Goal: Transaction & Acquisition: Book appointment/travel/reservation

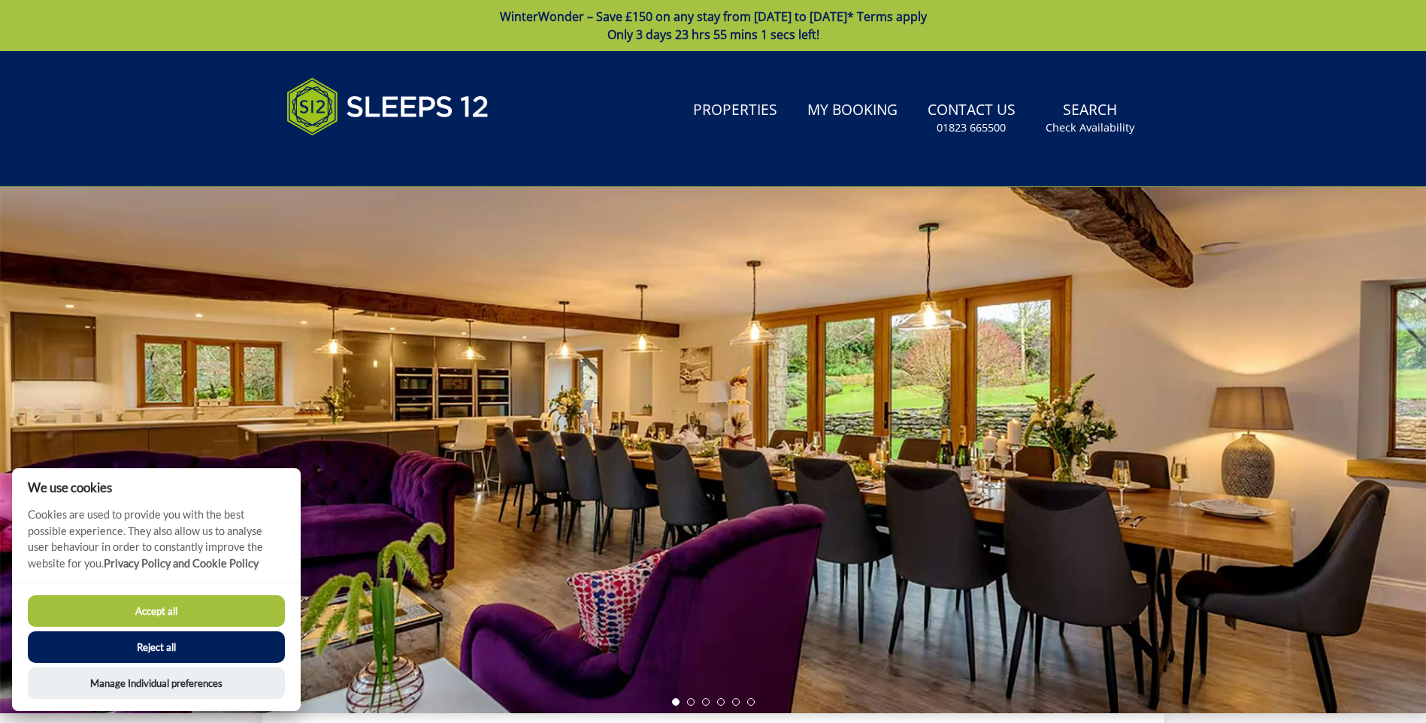
click at [138, 603] on button "Accept all" at bounding box center [156, 611] width 257 height 32
checkbox input "true"
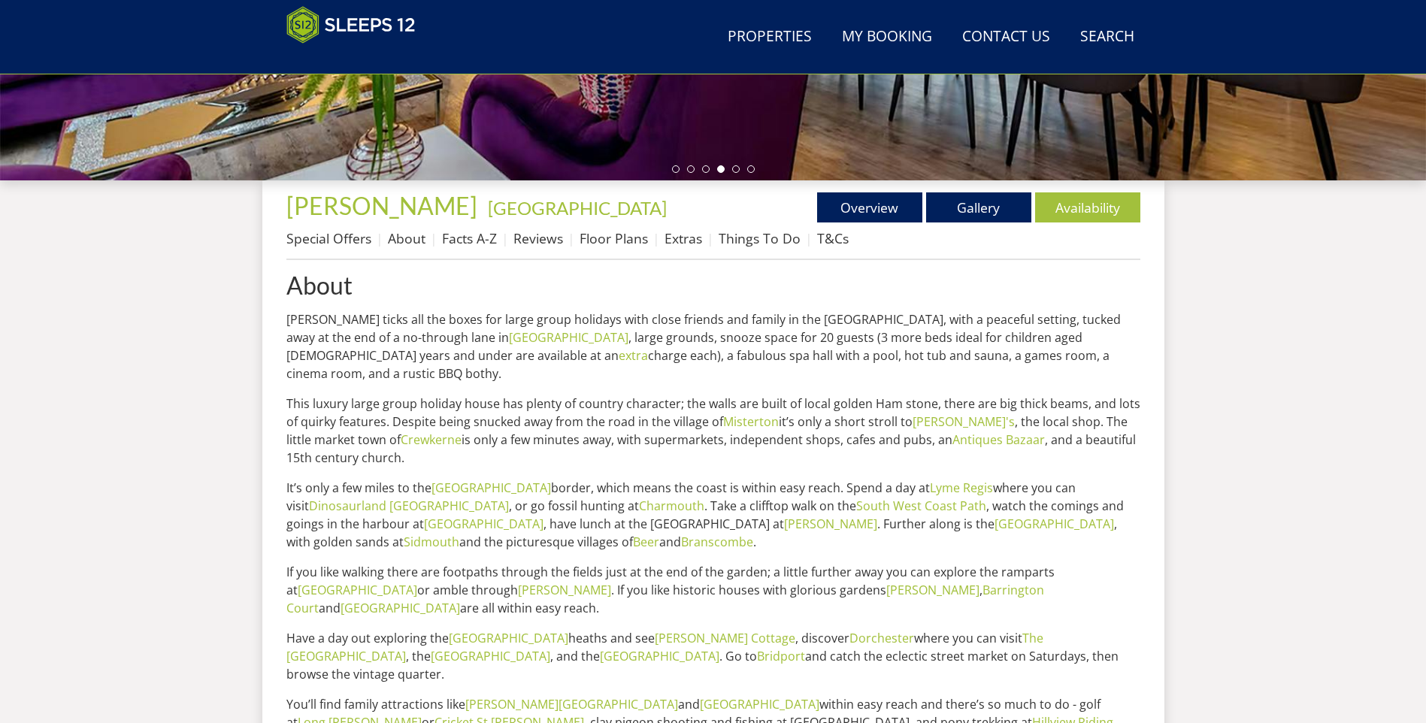
scroll to position [468, 0]
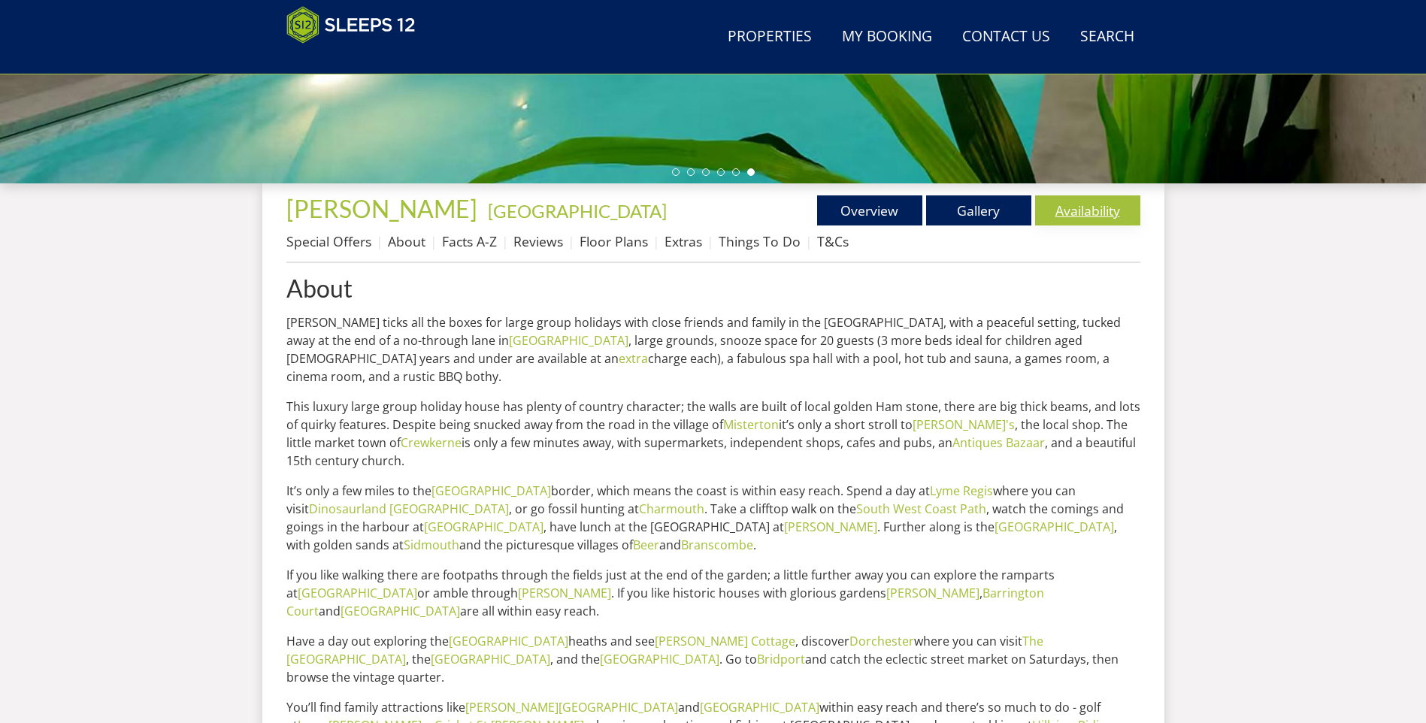
click at [1089, 221] on link "Availability" at bounding box center [1087, 210] width 105 height 30
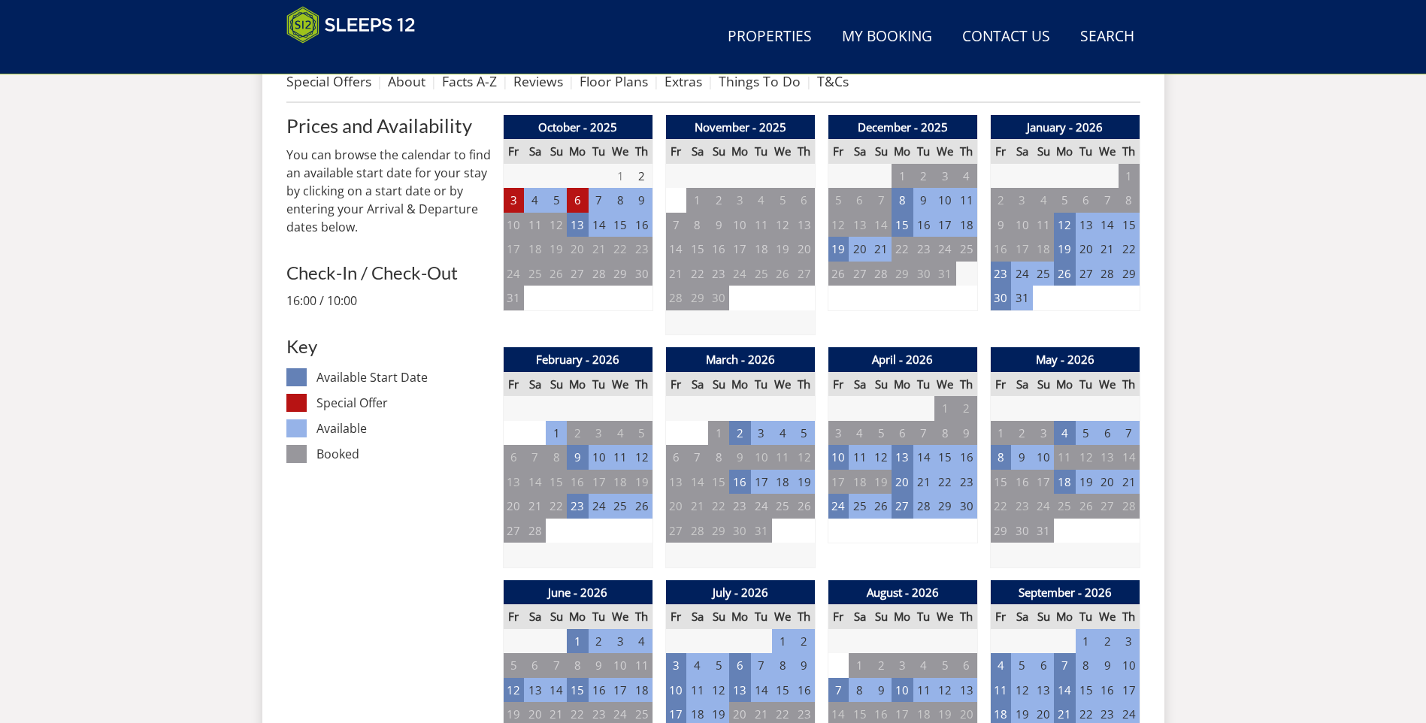
scroll to position [392, 0]
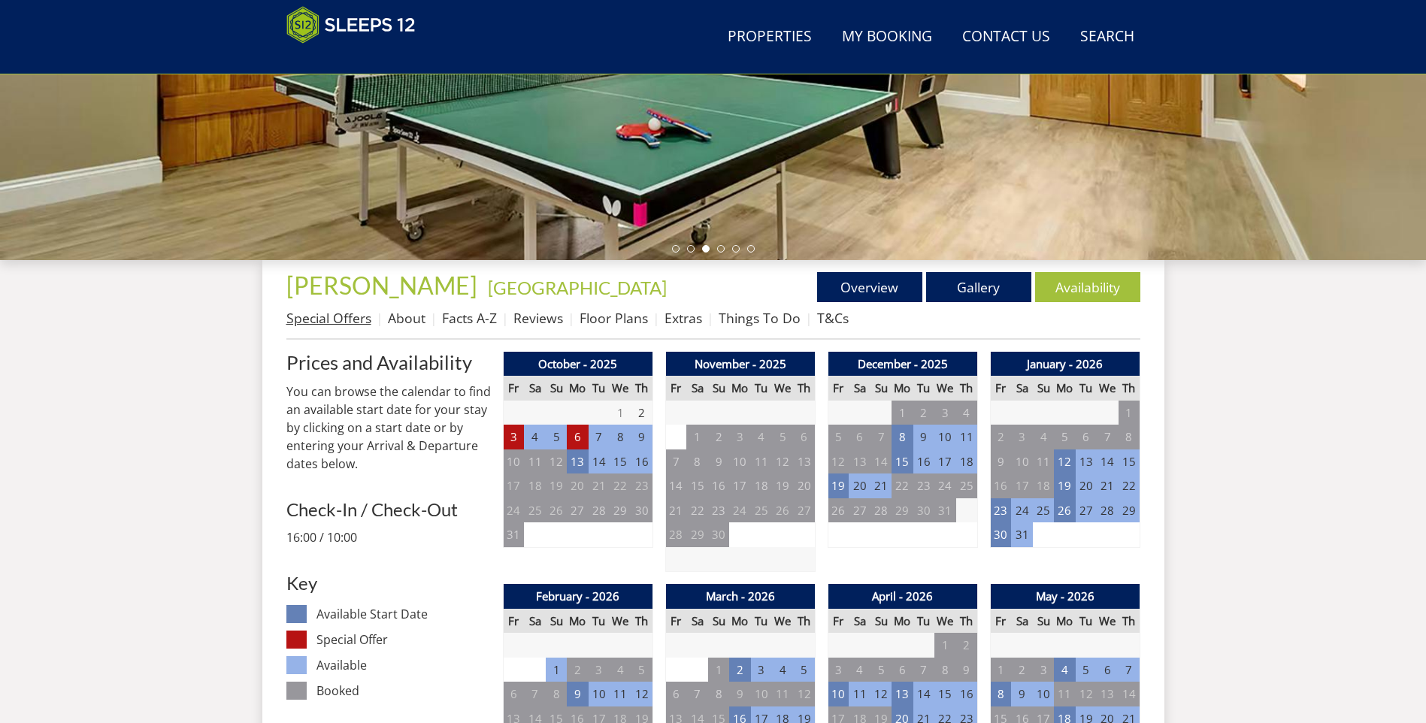
click at [344, 316] on link "Special Offers" at bounding box center [328, 318] width 85 height 18
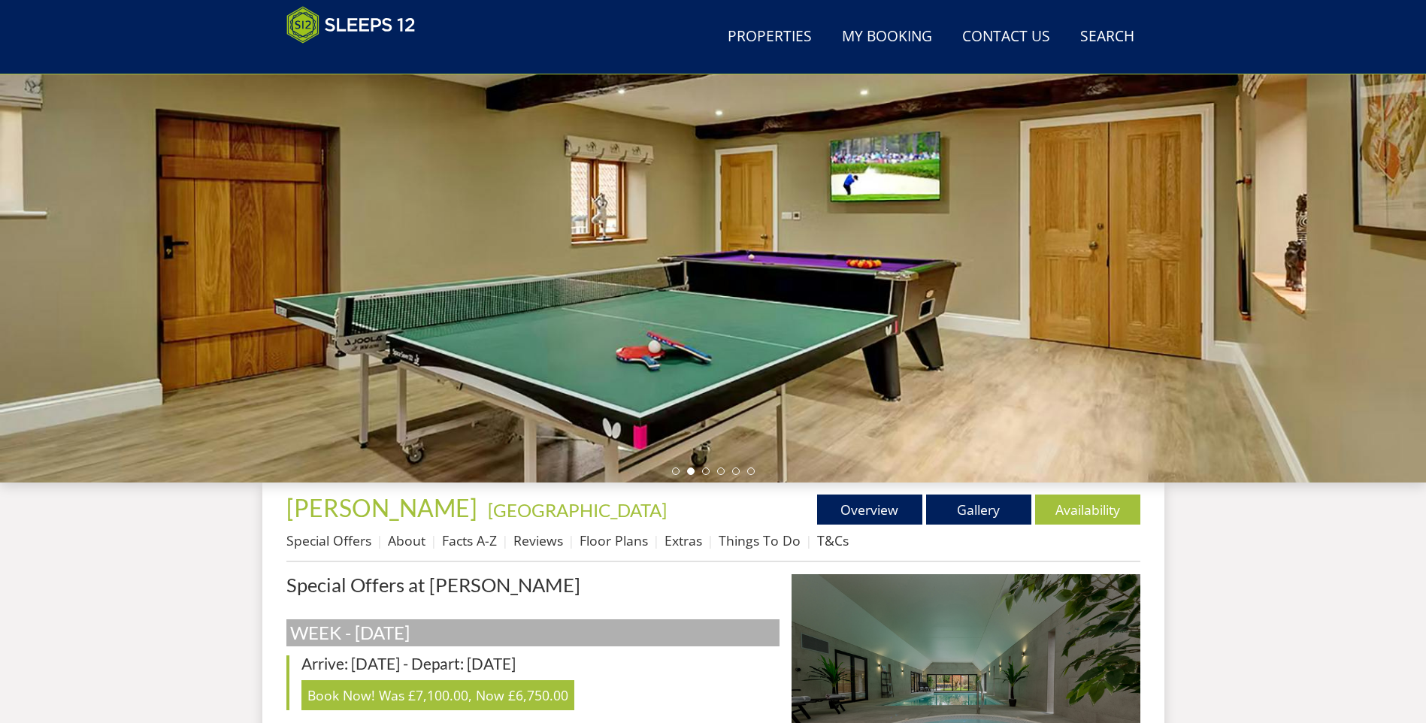
scroll to position [94, 0]
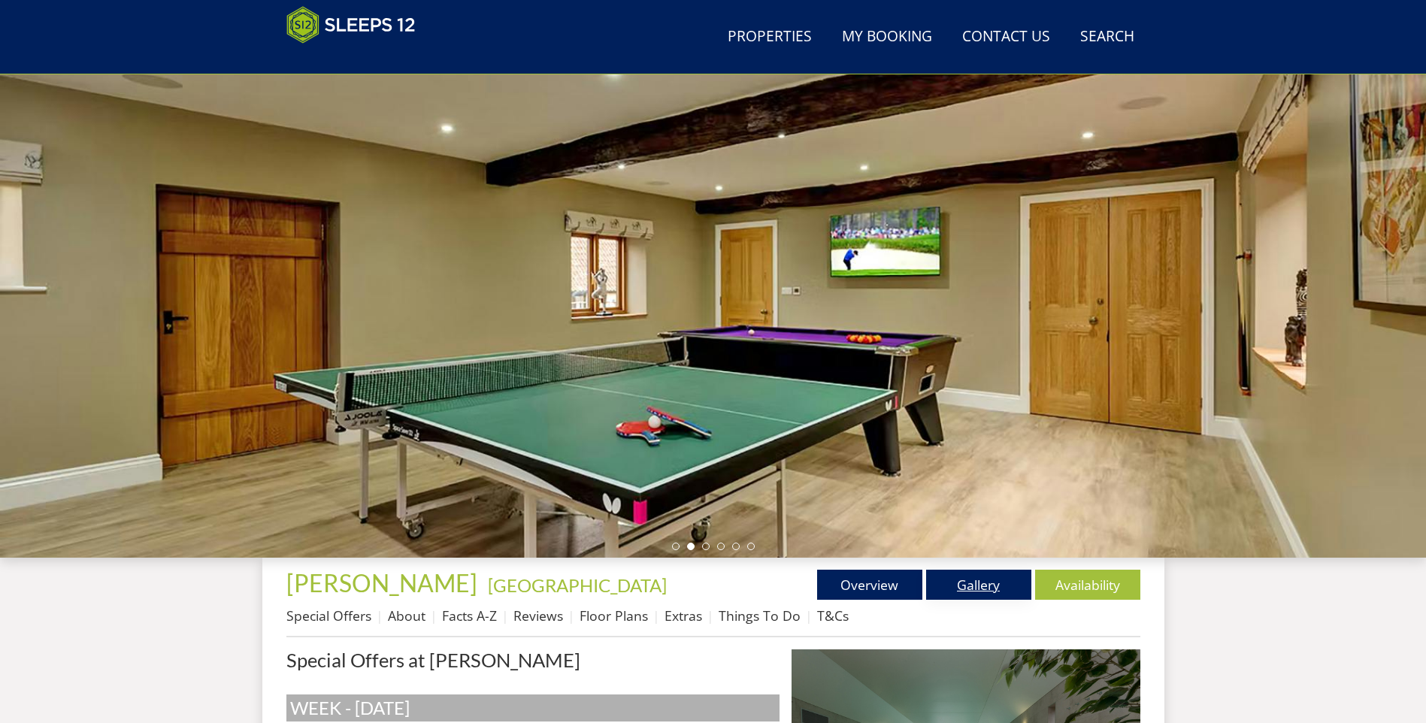
click at [975, 575] on link "Gallery" at bounding box center [978, 585] width 105 height 30
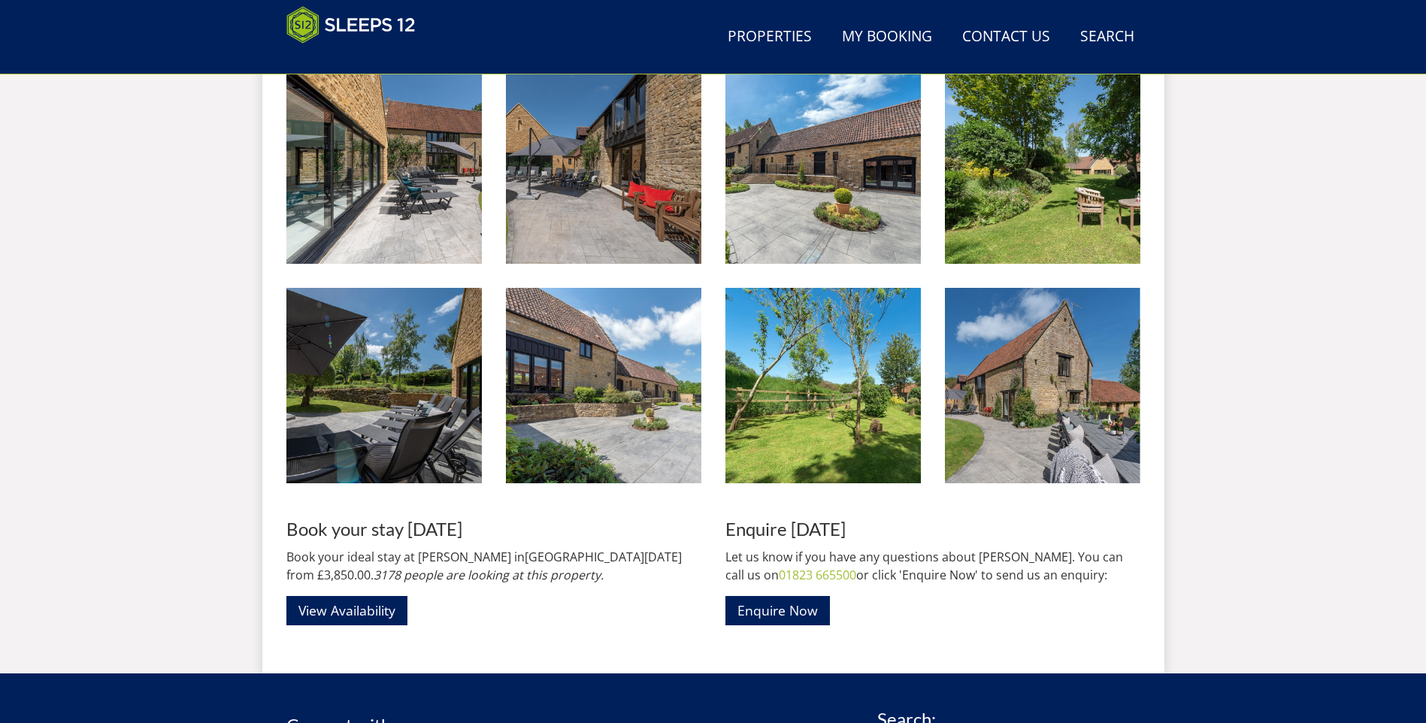
scroll to position [2874, 0]
